Goal: Task Accomplishment & Management: Manage account settings

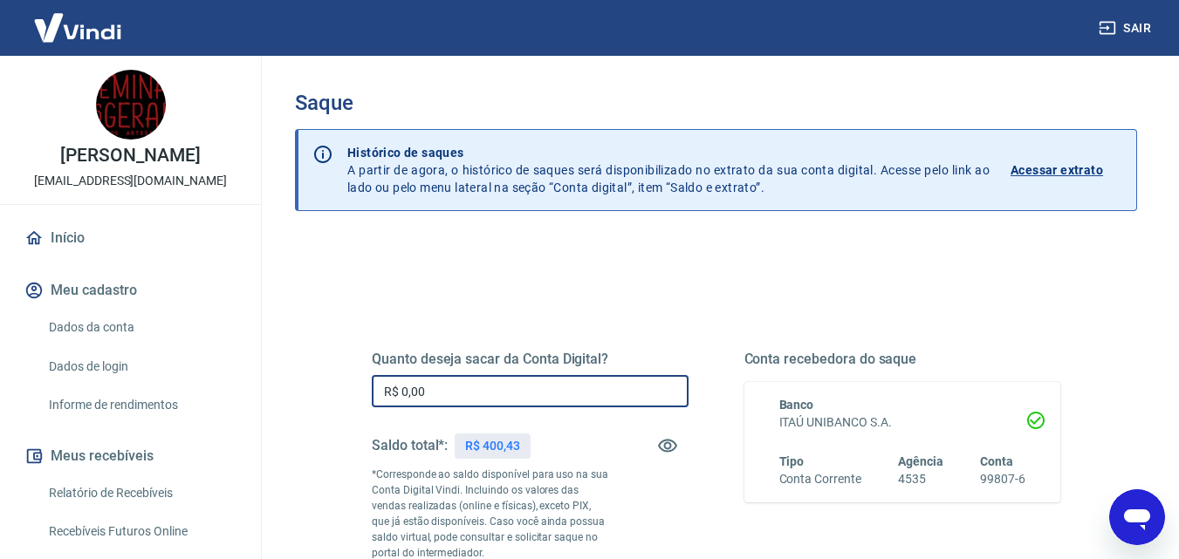
click at [507, 375] on input "R$ 0,00" at bounding box center [530, 391] width 317 height 32
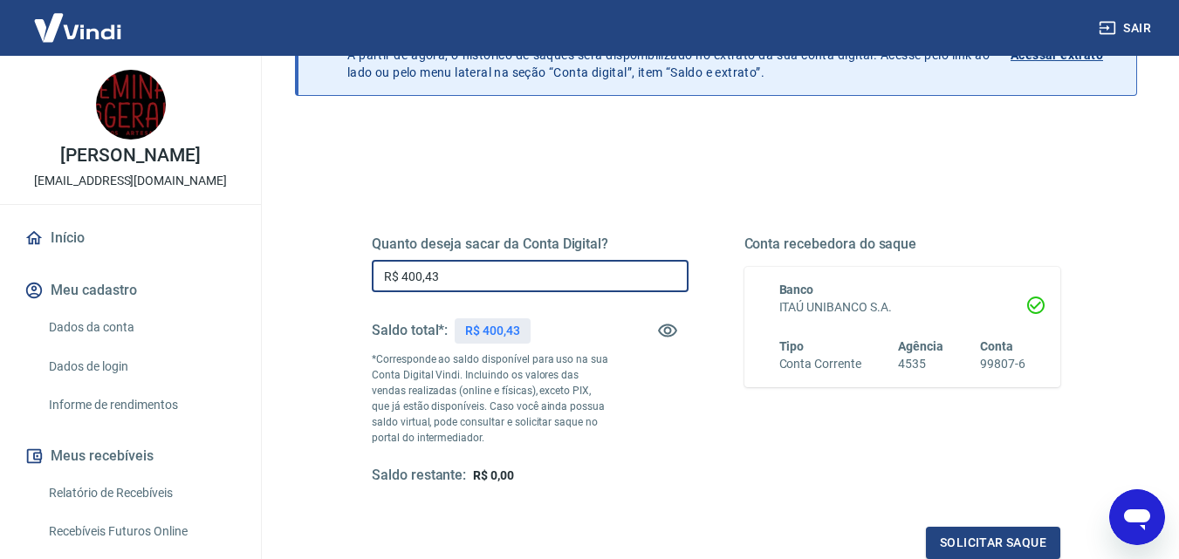
scroll to position [319, 0]
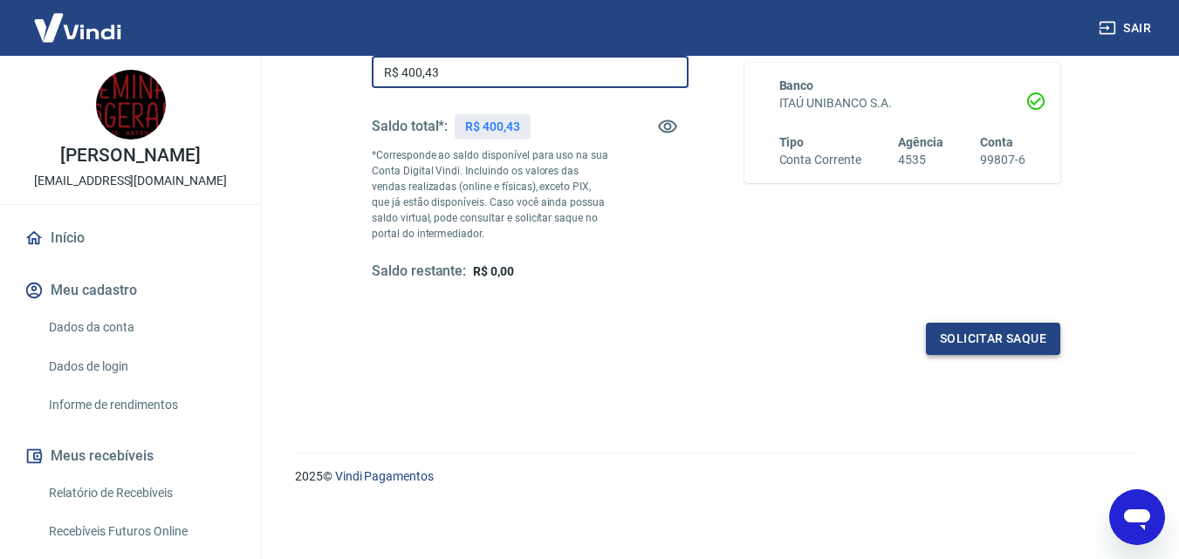
type input "R$ 400,43"
click at [968, 346] on button "Solicitar saque" at bounding box center [993, 339] width 134 height 32
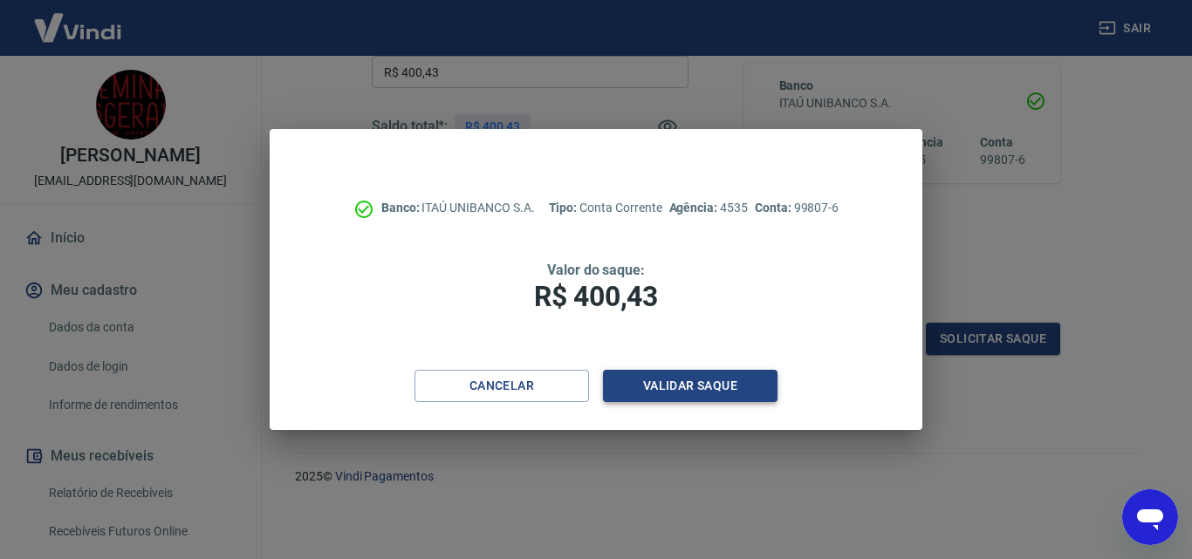
click at [716, 387] on button "Validar saque" at bounding box center [690, 386] width 175 height 32
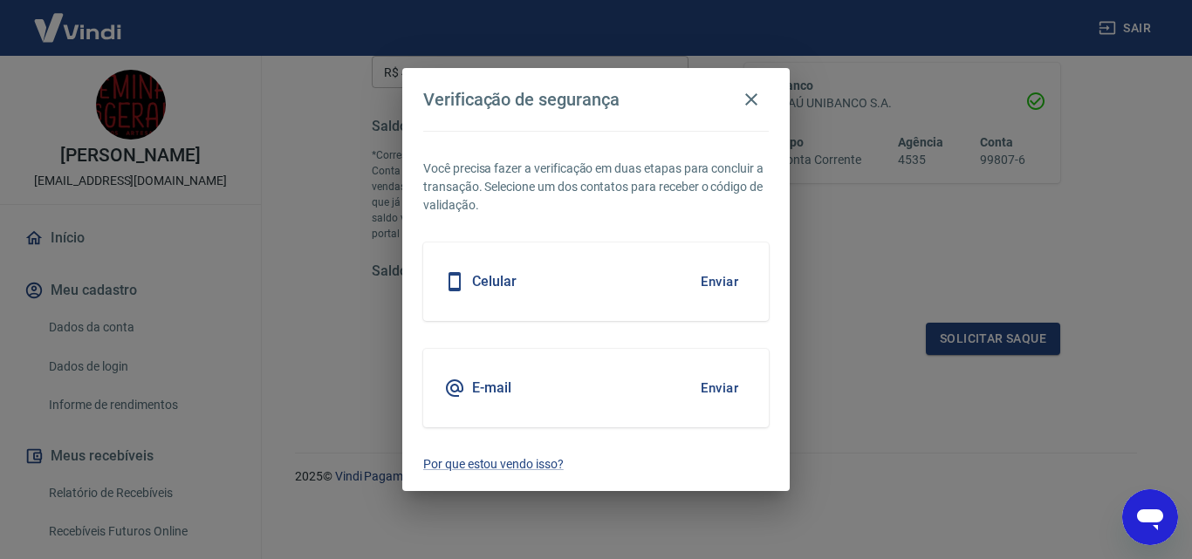
click at [727, 281] on button "Enviar" at bounding box center [719, 282] width 57 height 37
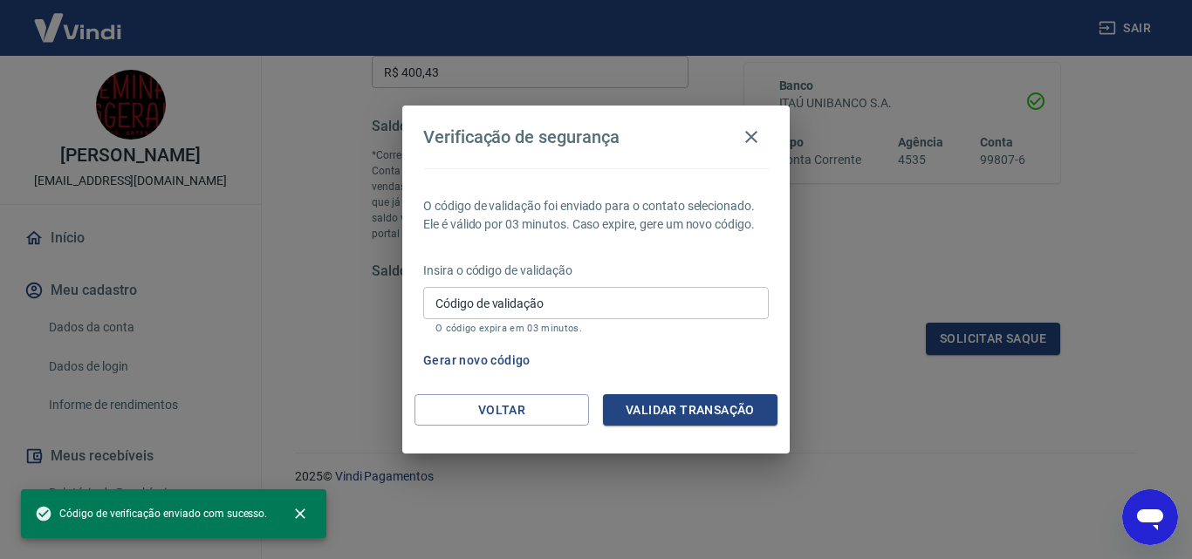
click at [511, 302] on input "Código de validação" at bounding box center [596, 303] width 346 height 32
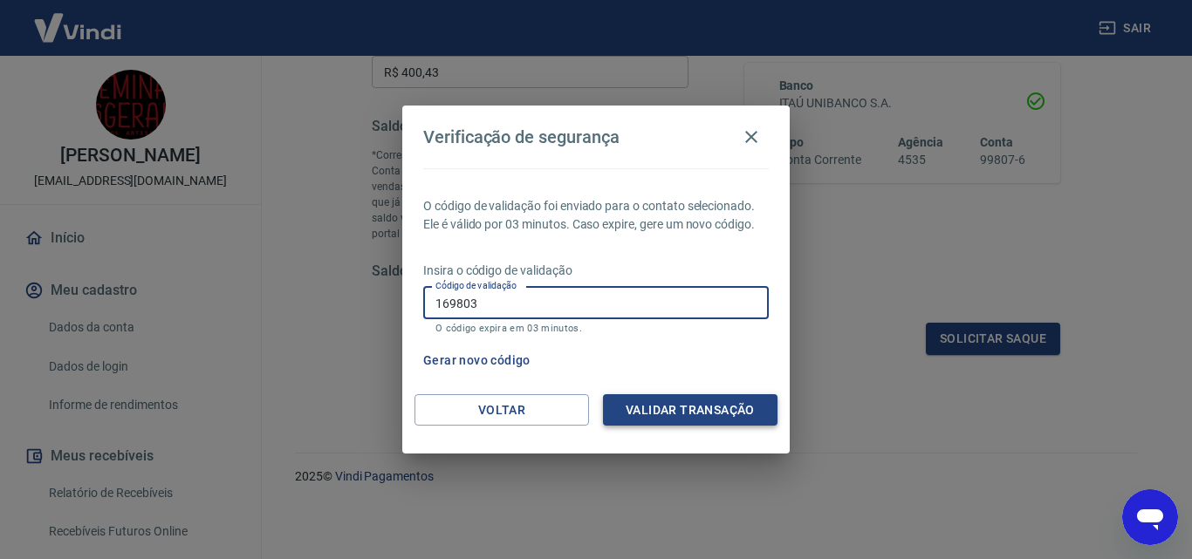
type input "169803"
click at [695, 411] on button "Validar transação" at bounding box center [690, 410] width 175 height 32
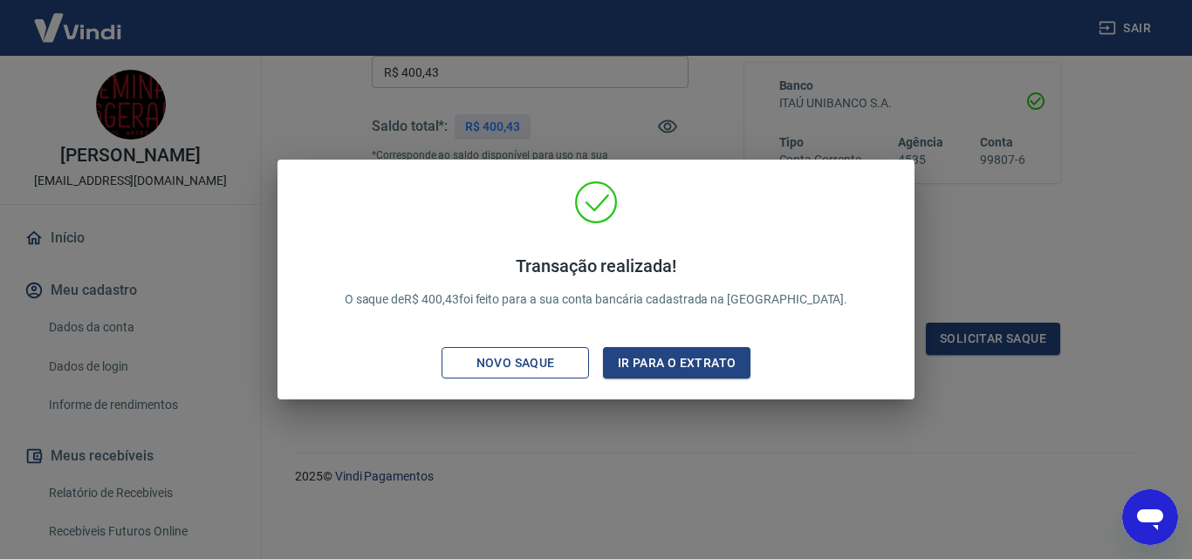
click at [511, 369] on div "Novo saque" at bounding box center [516, 364] width 120 height 22
